Goal: Go to known website: Access a specific website the user already knows

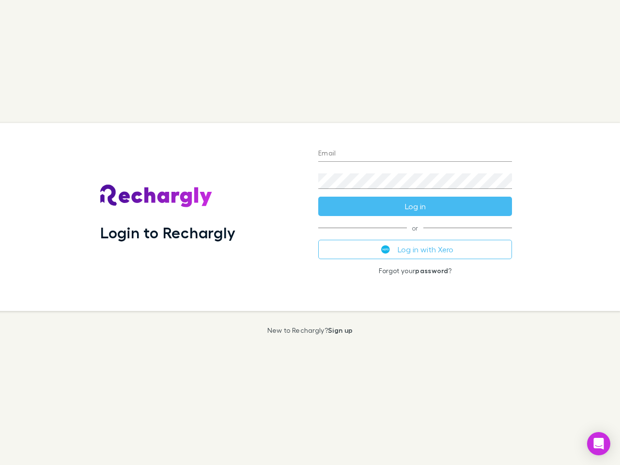
click at [310, 232] on div "Login to Rechargly" at bounding box center [202, 217] width 218 height 188
click at [415, 154] on input "Email" at bounding box center [415, 153] width 194 height 15
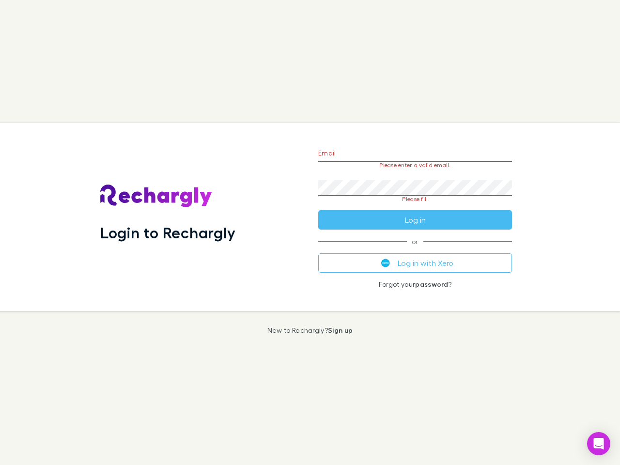
click at [415, 206] on form "Email Please enter a valid email. Password Please fill Log in" at bounding box center [415, 184] width 194 height 91
click at [415, 249] on div "Email Please enter a valid email. Password Please fill Log in or Log in with Xe…" at bounding box center [414, 217] width 209 height 188
click at [599, 444] on icon "Open Intercom Messenger" at bounding box center [599, 444] width 10 height 12
